Goal: Transaction & Acquisition: Obtain resource

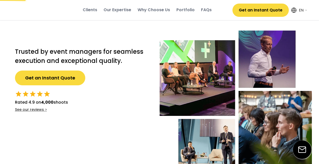
select select ""en""
click at [63, 83] on button "Get an Instant Quote" at bounding box center [50, 77] width 70 height 15
